Goal: Task Accomplishment & Management: Use online tool/utility

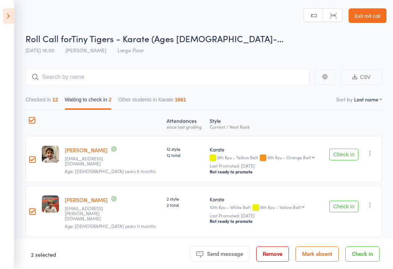
click at [321, 261] on button "Mark absent" at bounding box center [317, 254] width 43 height 15
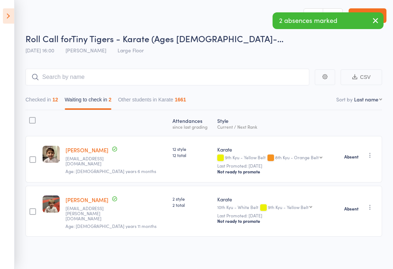
click at [11, 17] on icon at bounding box center [8, 15] width 11 height 15
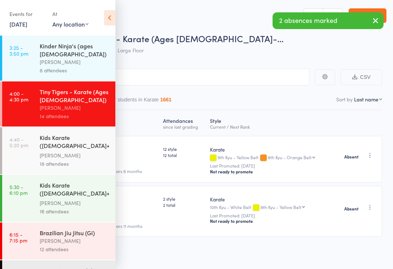
click at [58, 144] on div "Kids Karate ([DEMOGRAPHIC_DATA]+) Beginners" at bounding box center [75, 143] width 70 height 18
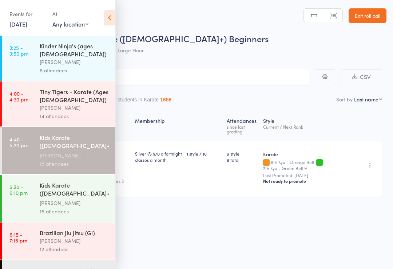
click at [114, 16] on icon at bounding box center [109, 17] width 11 height 15
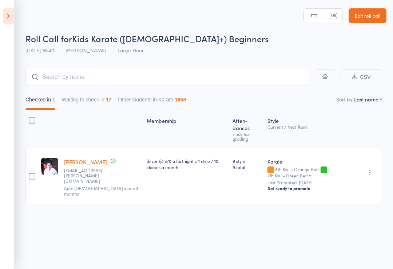
click at [97, 94] on button "Waiting to check in 17" at bounding box center [87, 101] width 50 height 17
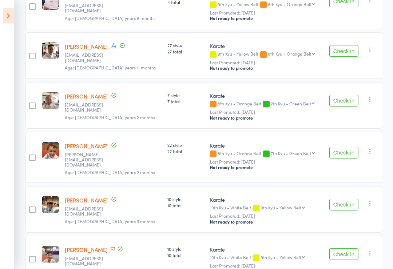
scroll to position [307, 0]
click at [350, 147] on button "Check in" at bounding box center [343, 153] width 29 height 12
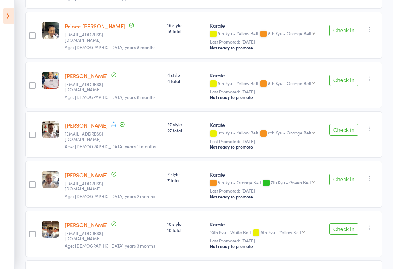
scroll to position [227, 0]
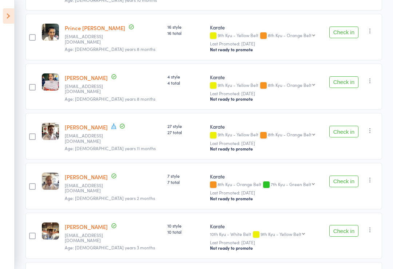
click at [346, 79] on button "Check in" at bounding box center [343, 82] width 29 height 12
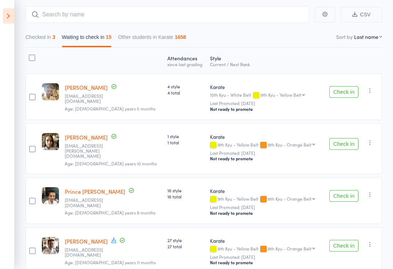
scroll to position [63, 0]
click at [345, 94] on button "Check in" at bounding box center [343, 93] width 29 height 12
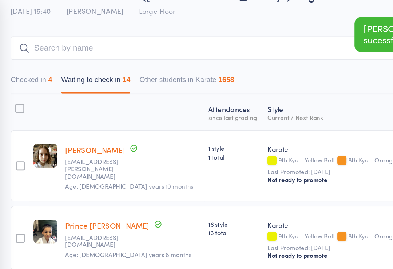
scroll to position [16, 0]
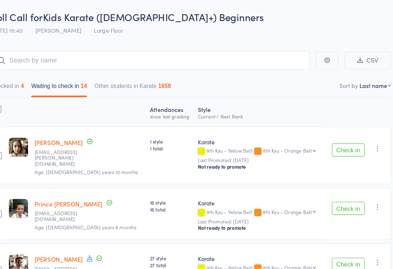
click at [329, 136] on button "Check in" at bounding box center [343, 142] width 29 height 12
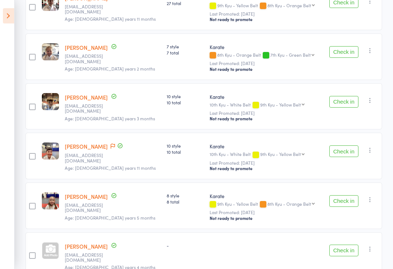
scroll to position [209, 0]
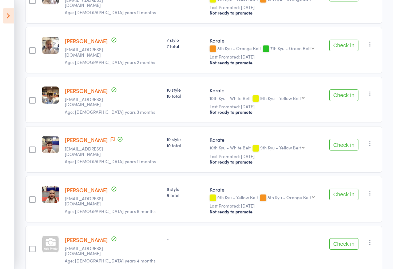
click at [344, 200] on button "Check in" at bounding box center [343, 195] width 29 height 12
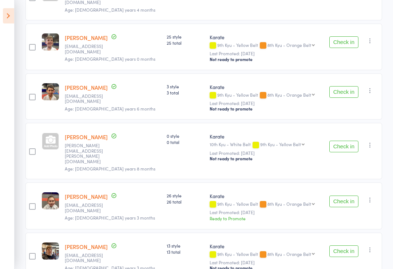
scroll to position [411, 0]
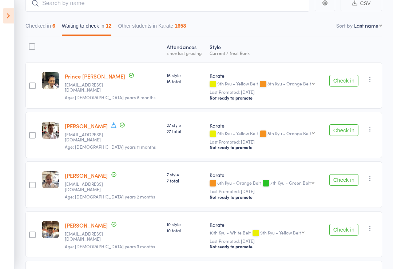
click at [344, 82] on button "Check in" at bounding box center [343, 81] width 29 height 12
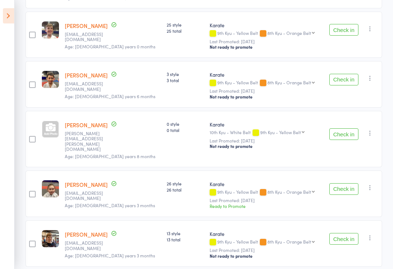
scroll to position [373, 0]
click at [351, 183] on button "Check in" at bounding box center [343, 189] width 29 height 12
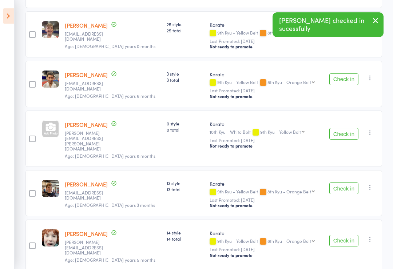
click at [351, 183] on button "Check in" at bounding box center [343, 189] width 29 height 12
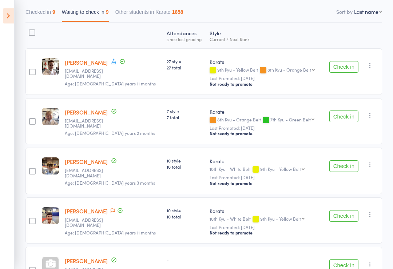
scroll to position [85, 0]
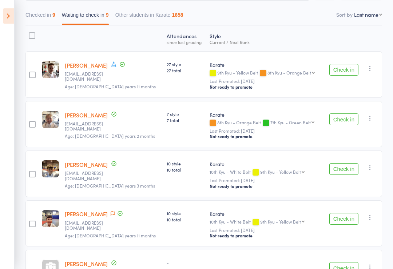
click at [347, 220] on button "Check in" at bounding box center [343, 219] width 29 height 12
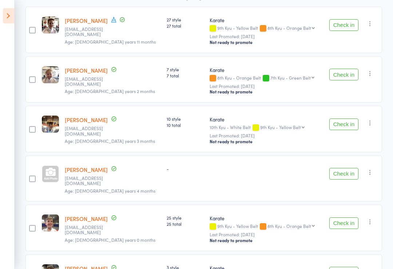
scroll to position [131, 0]
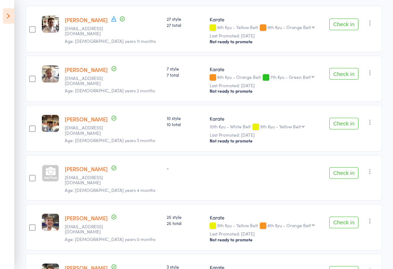
click at [344, 219] on button "Check in" at bounding box center [343, 223] width 29 height 12
click at [345, 217] on button "Check in" at bounding box center [343, 223] width 29 height 12
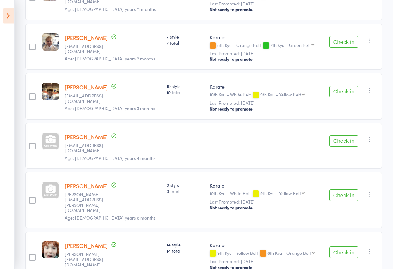
scroll to position [180, 0]
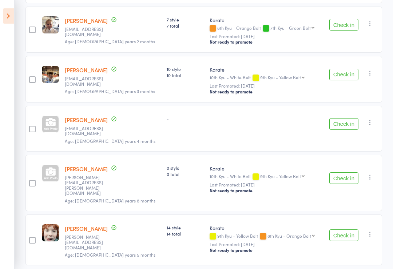
click at [348, 79] on button "Check in" at bounding box center [343, 75] width 29 height 12
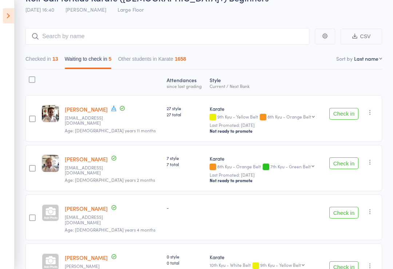
scroll to position [33, 0]
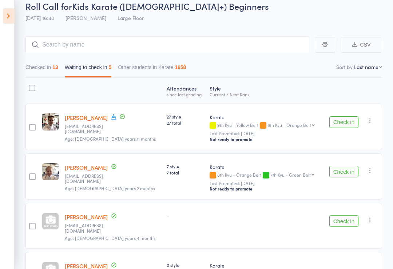
click at [333, 122] on button "Check in" at bounding box center [343, 122] width 29 height 12
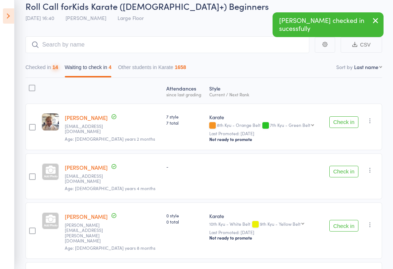
click at [55, 73] on button "Checked in 14" at bounding box center [41, 69] width 33 height 17
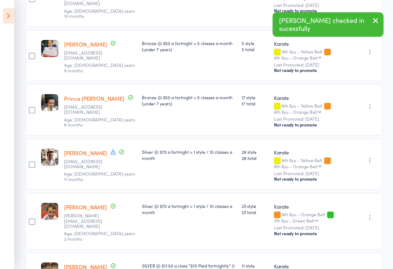
scroll to position [296, 0]
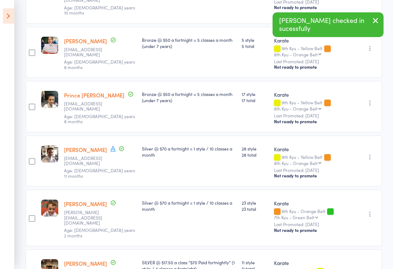
click at [98, 136] on div "[PERSON_NAME] [EMAIL_ADDRESS][DOMAIN_NAME] Age: [DEMOGRAPHIC_DATA] years 11 mon…" at bounding box center [100, 161] width 78 height 51
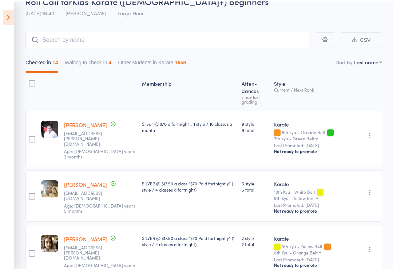
click at [102, 69] on button "Waiting to check in 4" at bounding box center [88, 63] width 47 height 17
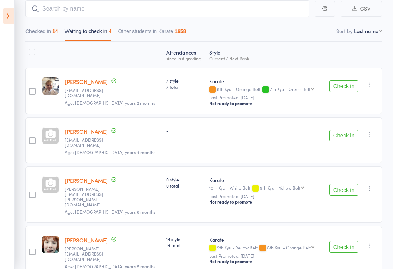
scroll to position [80, 0]
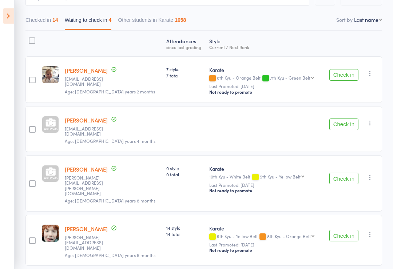
click at [44, 24] on button "Checked in 14" at bounding box center [41, 21] width 33 height 17
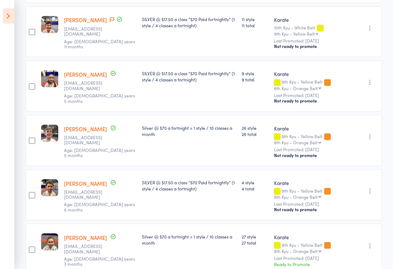
scroll to position [622, 0]
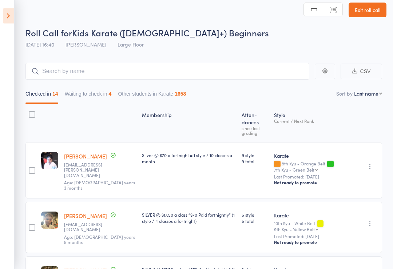
click at [108, 89] on button "Waiting to check in 4" at bounding box center [88, 96] width 47 height 17
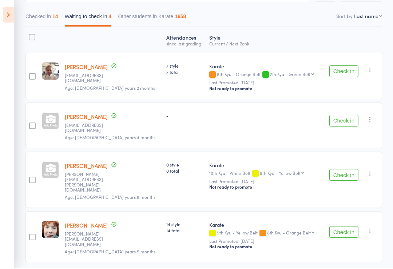
scroll to position [80, 0]
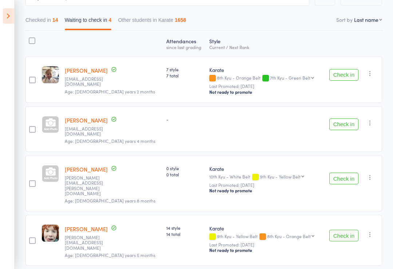
click at [57, 183] on div at bounding box center [50, 183] width 23 height 56
click at [59, 168] on div at bounding box center [50, 173] width 17 height 17
click at [163, 145] on div "-" at bounding box center [184, 129] width 43 height 46
click at [348, 173] on button "Check in" at bounding box center [343, 179] width 29 height 12
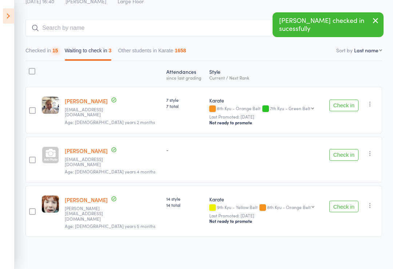
scroll to position [30, 0]
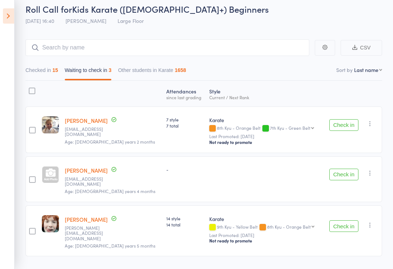
click at [345, 221] on button "Check in" at bounding box center [343, 227] width 29 height 12
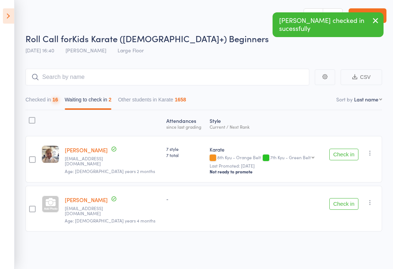
scroll to position [5, 0]
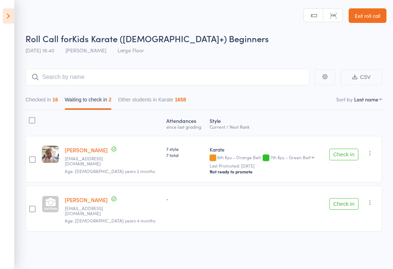
click at [0, 265] on aside "Events for [DATE] [DATE] [DATE] Sun Mon Tue Wed Thu Fri Sat 31 27 28 29 30 31 0…" at bounding box center [7, 134] width 15 height 269
click at [176, 75] on input "search" at bounding box center [167, 77] width 284 height 17
type input "[PERSON_NAME]"
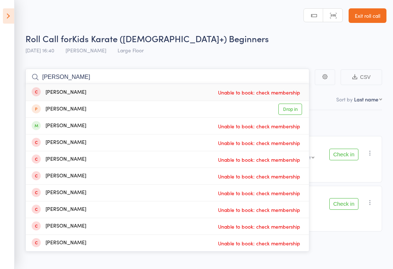
click at [206, 69] on input "[PERSON_NAME]" at bounding box center [167, 77] width 284 height 17
